Goal: Task Accomplishment & Management: Manage account settings

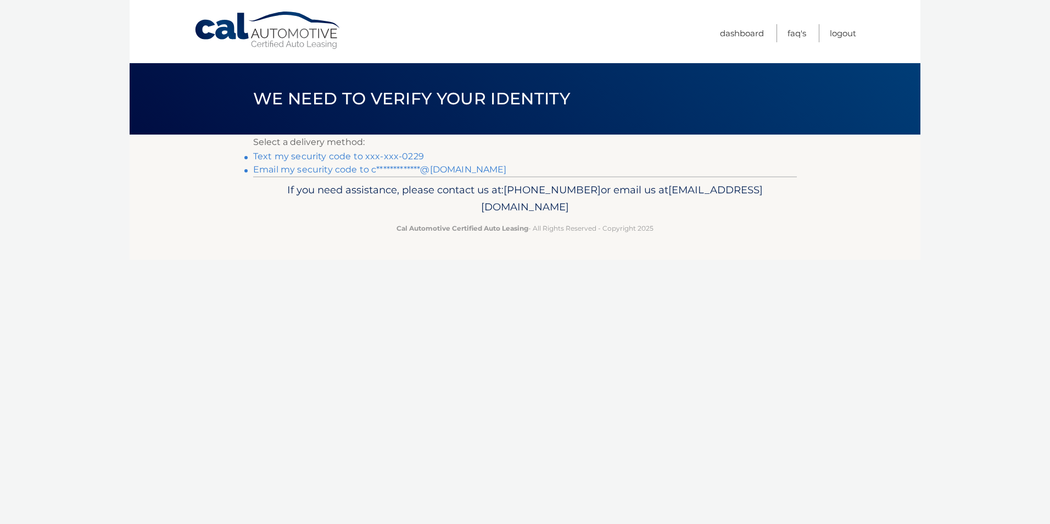
click at [383, 154] on link "Text my security code to xxx-xxx-0229" at bounding box center [338, 156] width 171 height 10
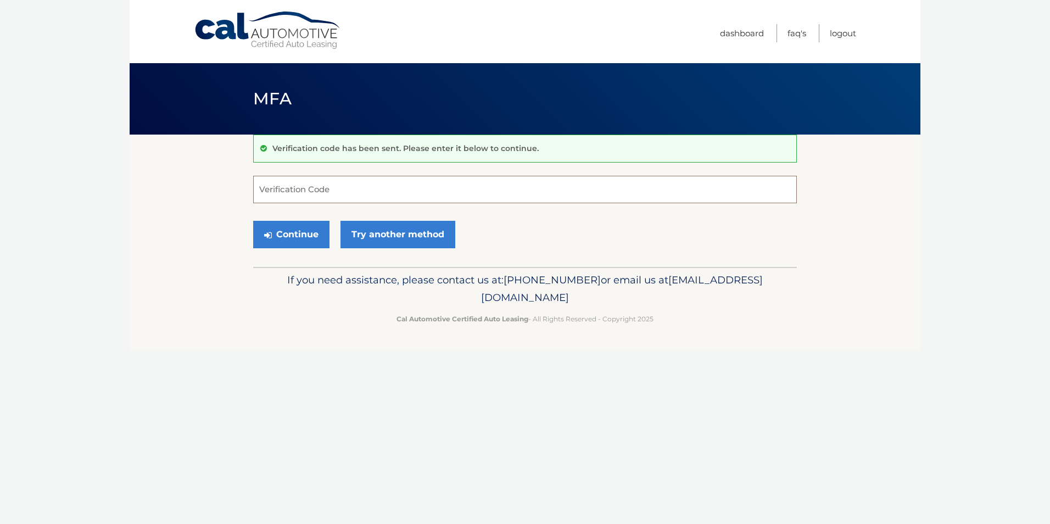
click at [341, 193] on input "Verification Code" at bounding box center [525, 189] width 544 height 27
type input "393504"
click at [277, 235] on button "Continue" at bounding box center [291, 234] width 76 height 27
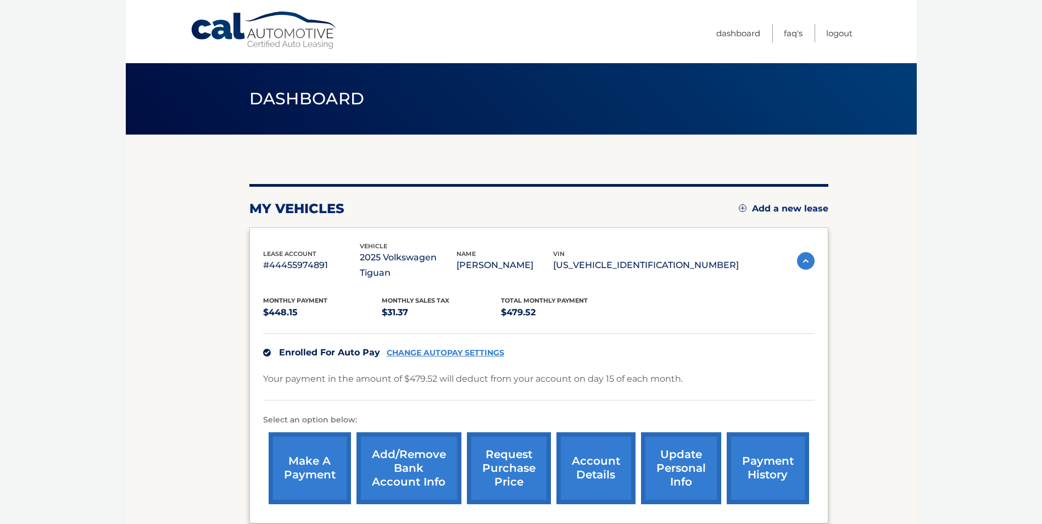
click at [657, 30] on nav "Menu Dashboard FAQ's Logout" at bounding box center [599, 31] width 505 height 63
